Goal: Check status: Check status

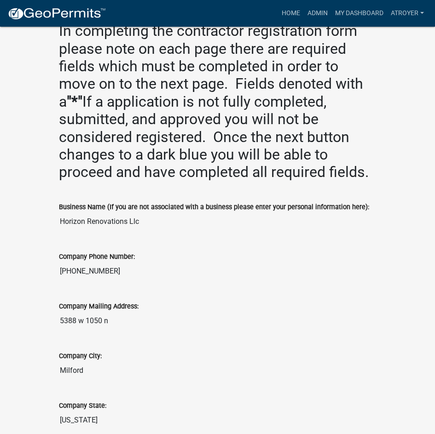
scroll to position [322, 0]
